Goal: Information Seeking & Learning: Learn about a topic

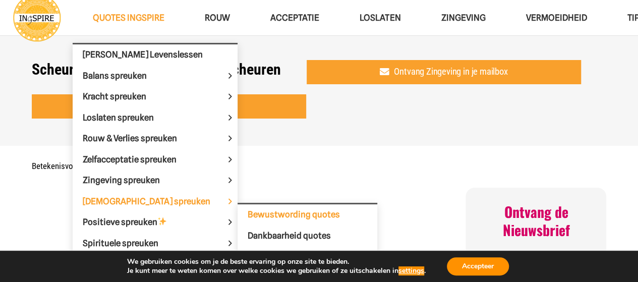
click at [248, 209] on span "Bewustwording quotes" at bounding box center [294, 214] width 92 height 10
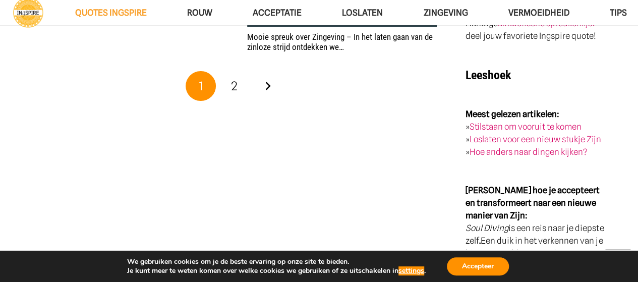
scroll to position [1815, 0]
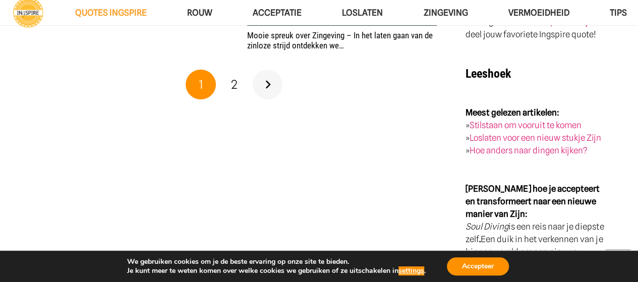
click at [271, 81] on link "Volgende" at bounding box center [268, 85] width 30 height 30
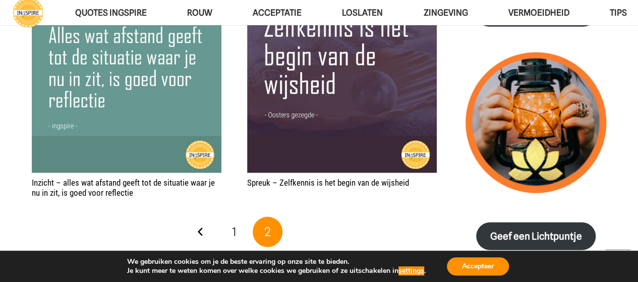
scroll to position [1059, 0]
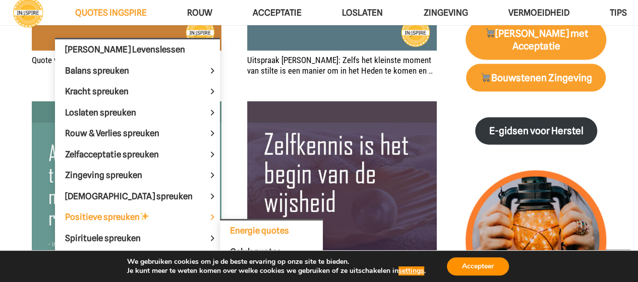
click at [230, 225] on span "Energie quotes" at bounding box center [259, 230] width 59 height 10
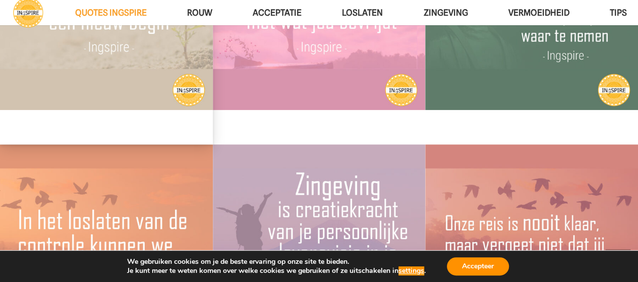
scroll to position [2420, 0]
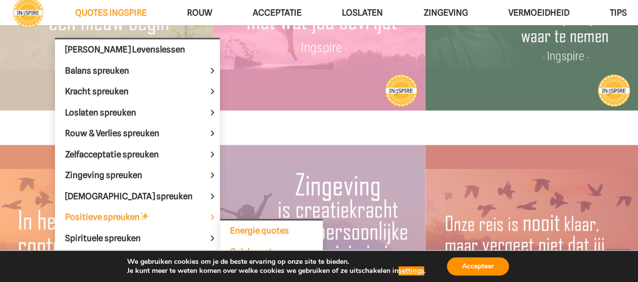
click at [230, 248] on span "Geluk quotes" at bounding box center [255, 251] width 51 height 10
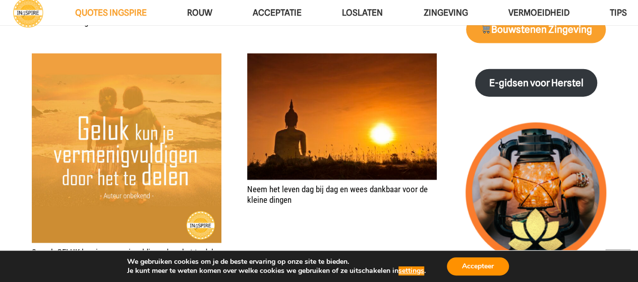
scroll to position [1149, 0]
